Goal: Navigation & Orientation: Find specific page/section

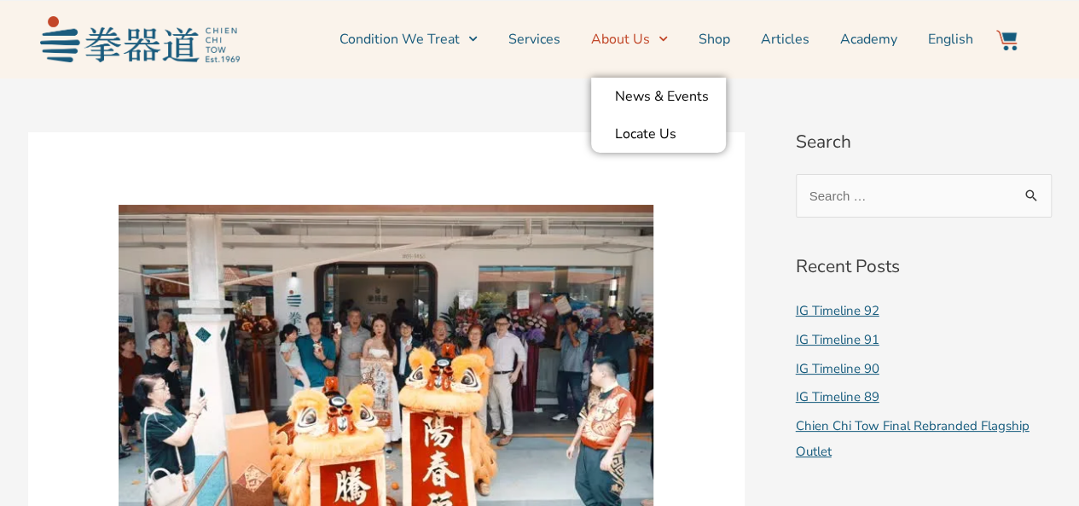
click at [645, 35] on link "About Us" at bounding box center [629, 39] width 77 height 43
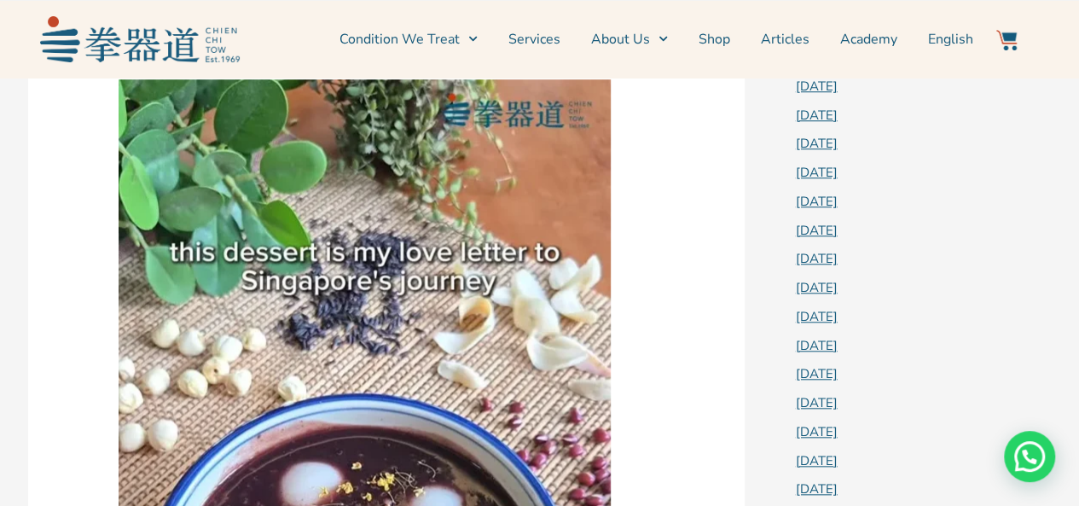
scroll to position [768, 0]
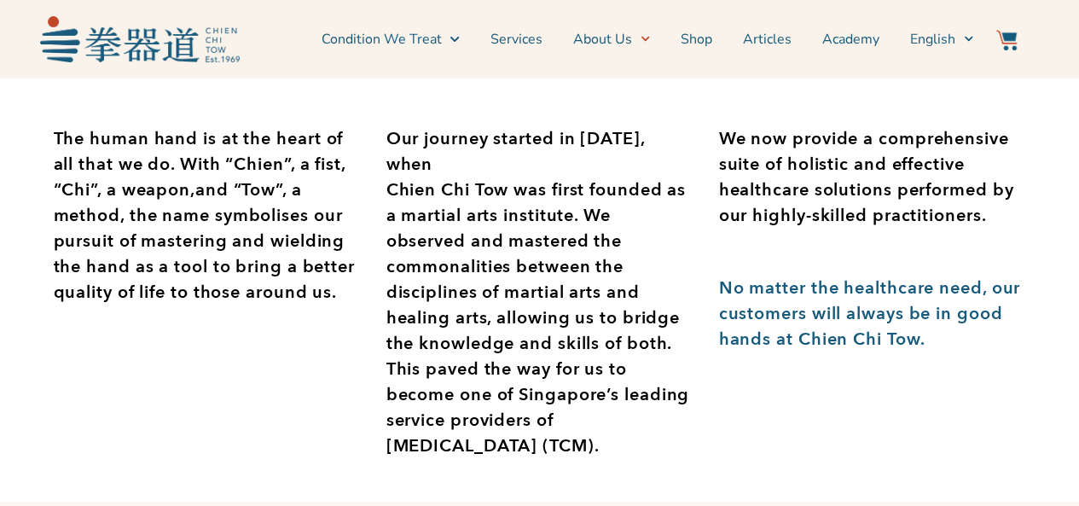
scroll to position [341, 0]
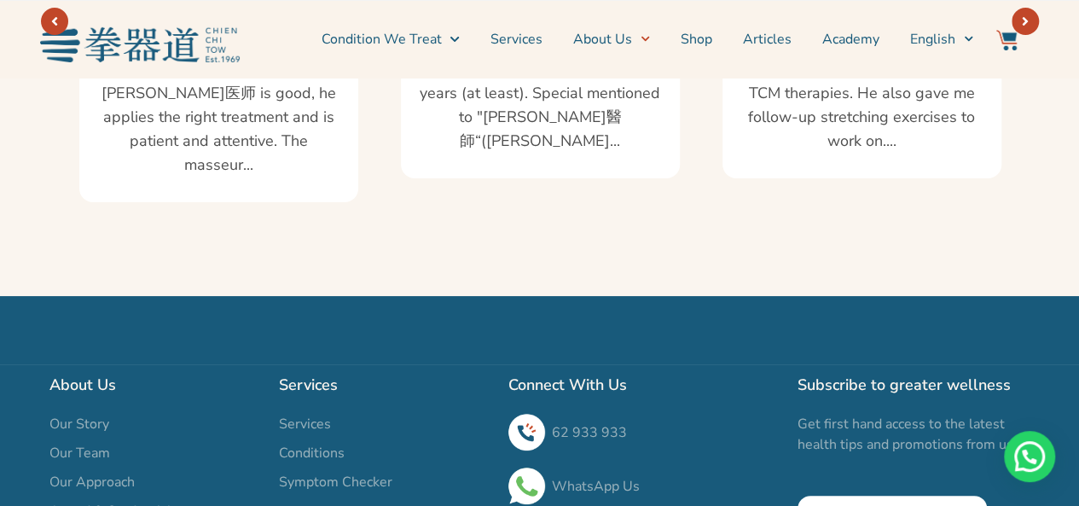
scroll to position [3327, 0]
